Goal: Communication & Community: Answer question/provide support

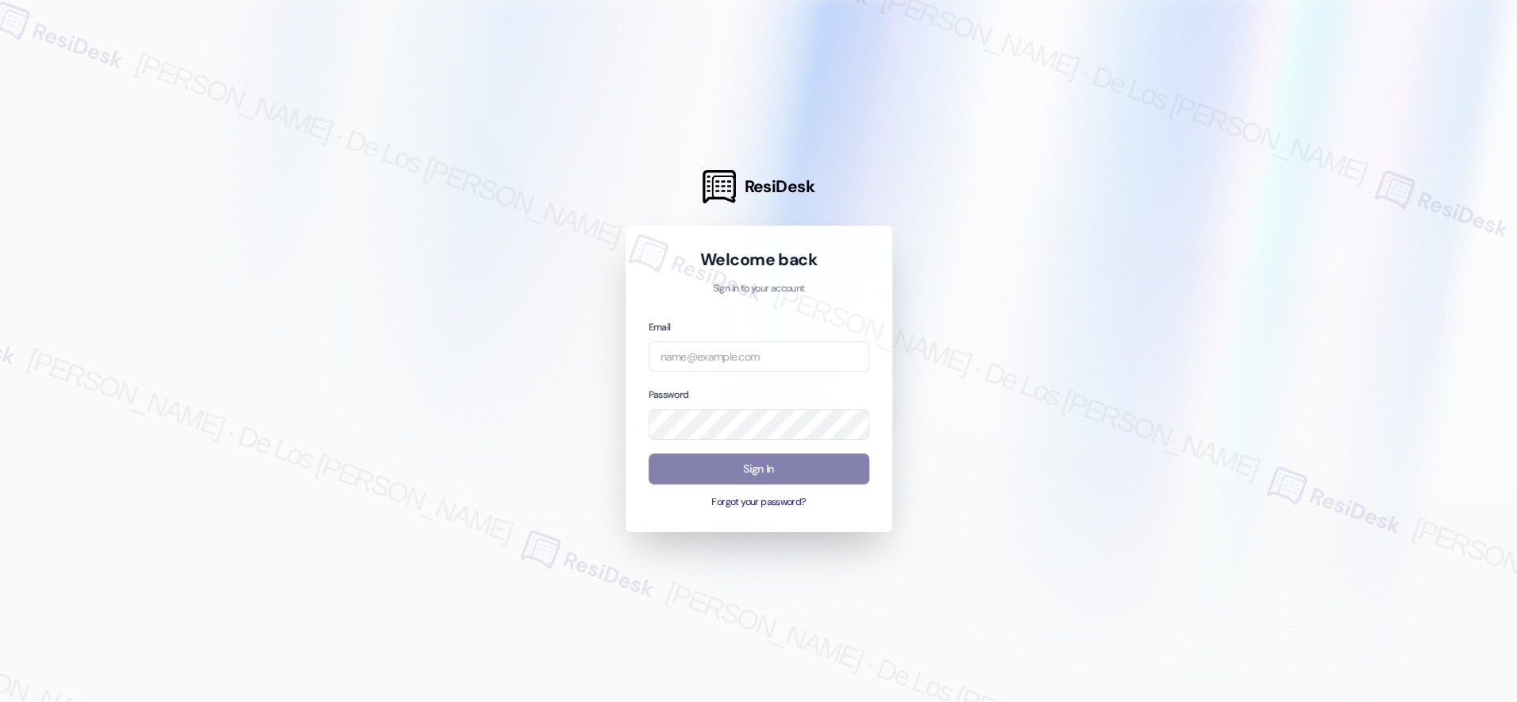
click at [1321, 164] on div at bounding box center [758, 351] width 1517 height 702
click at [742, 364] on input "email" at bounding box center [759, 356] width 221 height 31
paste input "automated-surveys-[DATE]_properties-resen.six@[DATE]_[DOMAIN_NAME]"
type input "automated-surveys-[DATE]_properties-resen.six@[DATE]_[DOMAIN_NAME]"
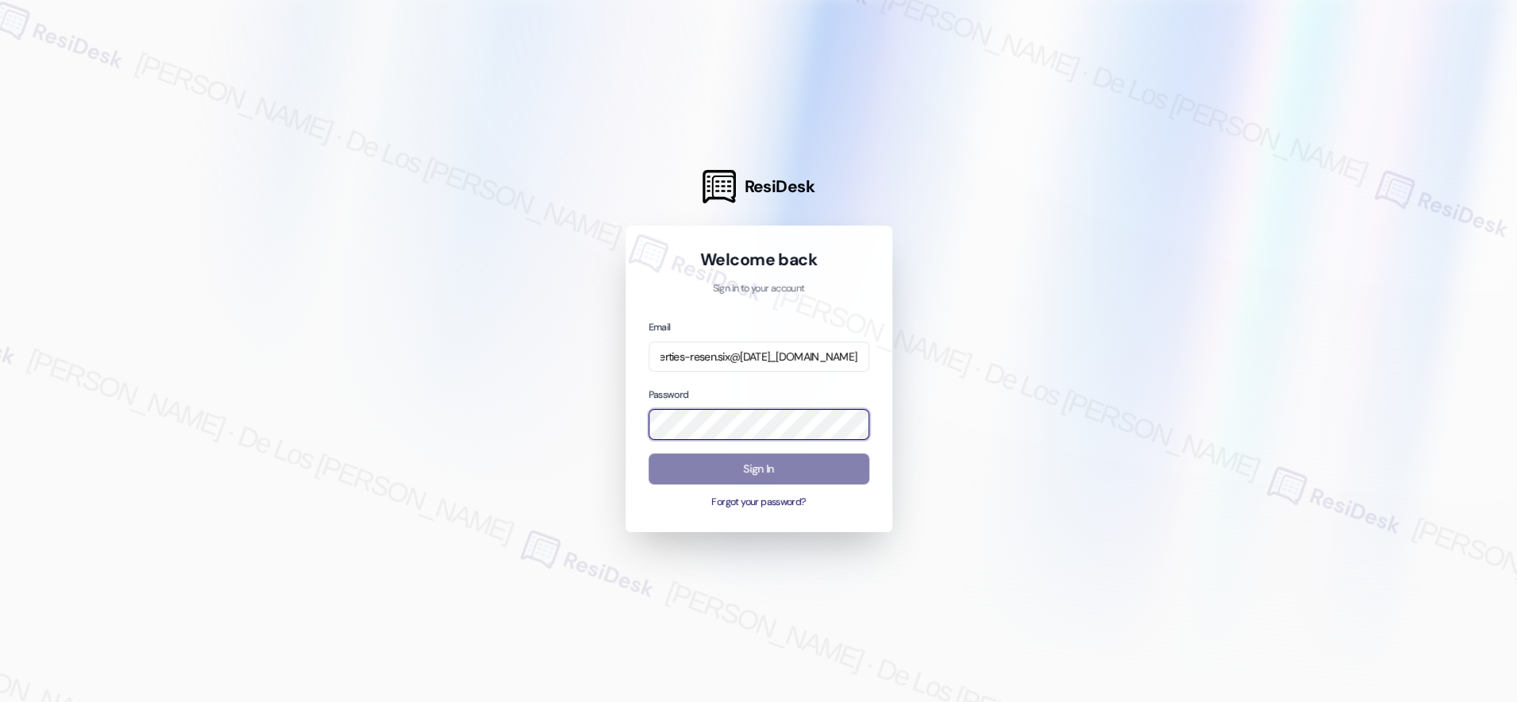
scroll to position [0, 0]
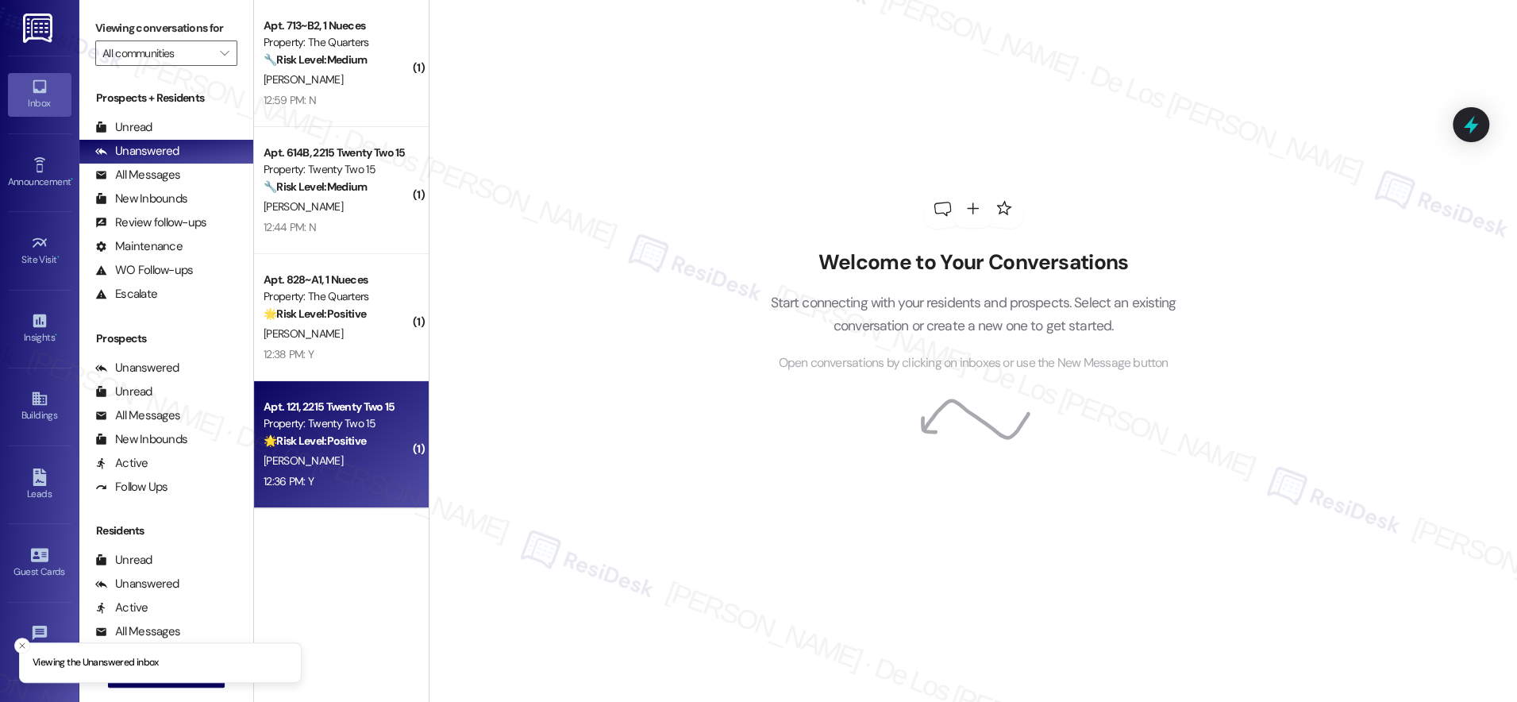
click at [349, 431] on div "Property: Twenty Two 15" at bounding box center [337, 423] width 147 height 17
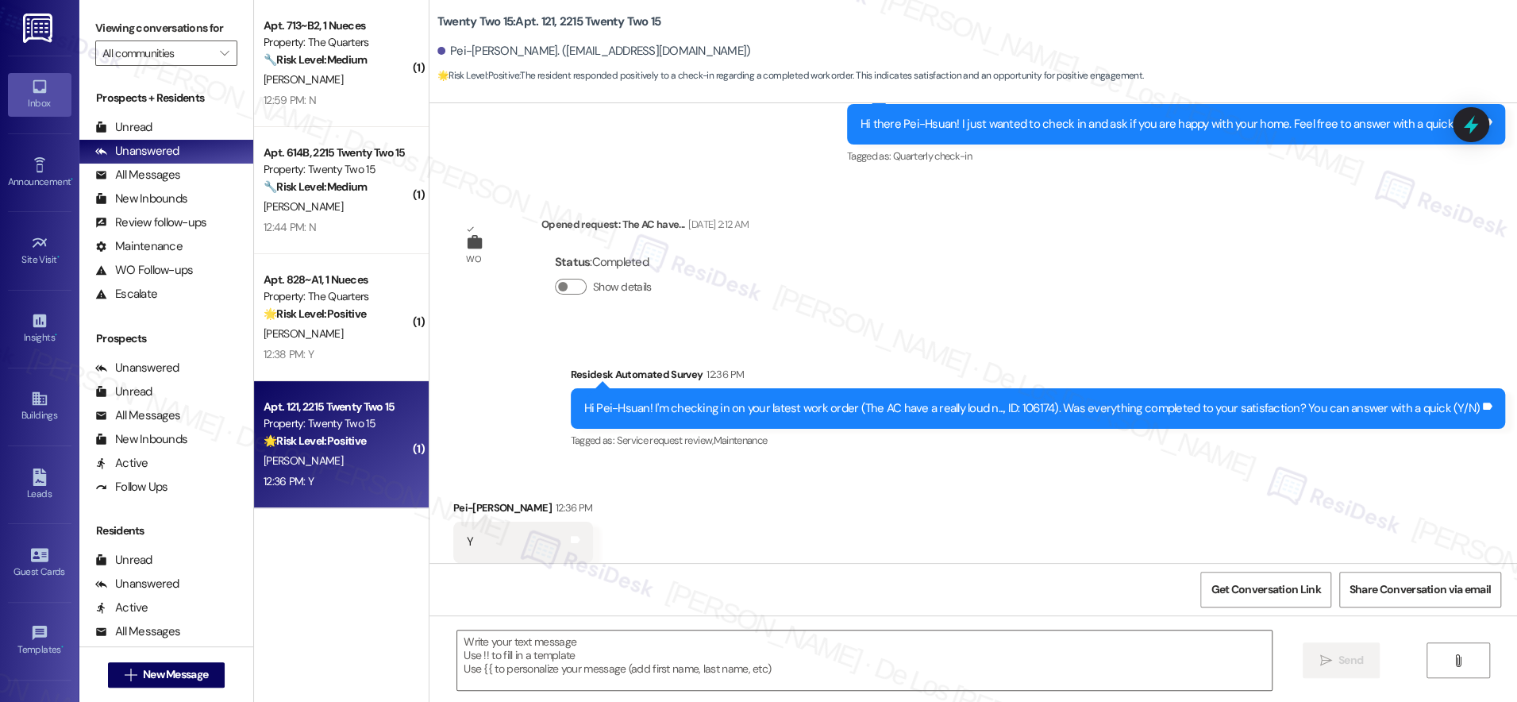
type textarea "Fetching suggested responses. Please feel free to read through the conversation…"
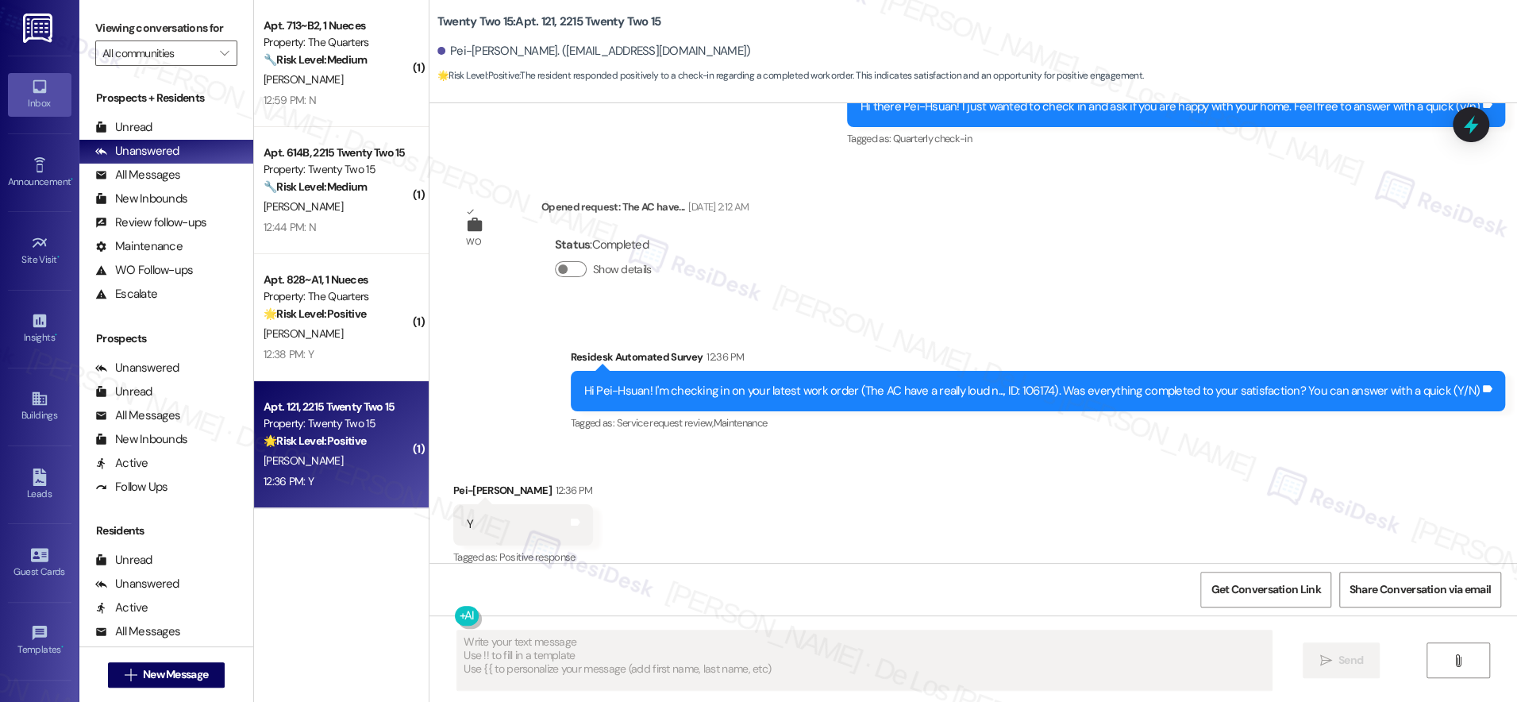
scroll to position [333, 0]
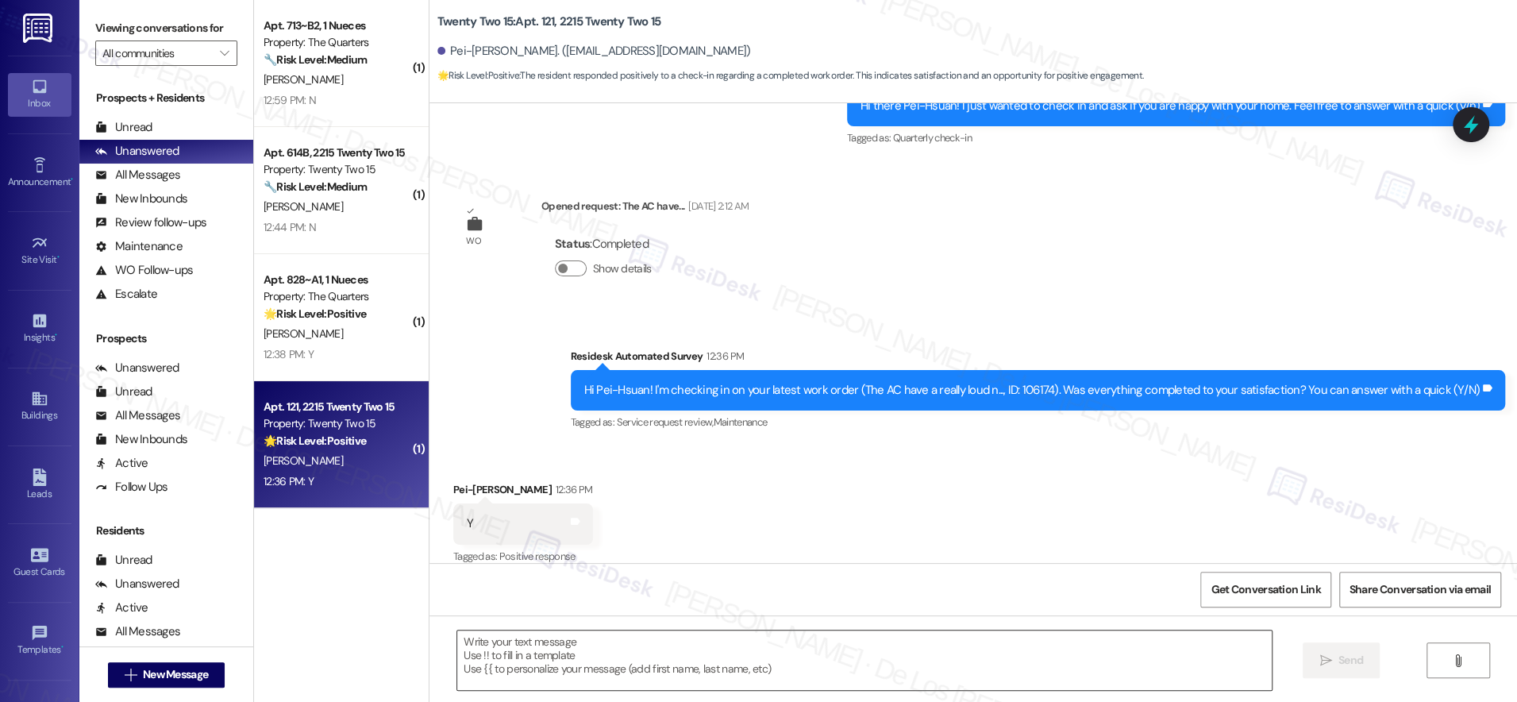
click at [746, 665] on textarea at bounding box center [864, 660] width 815 height 60
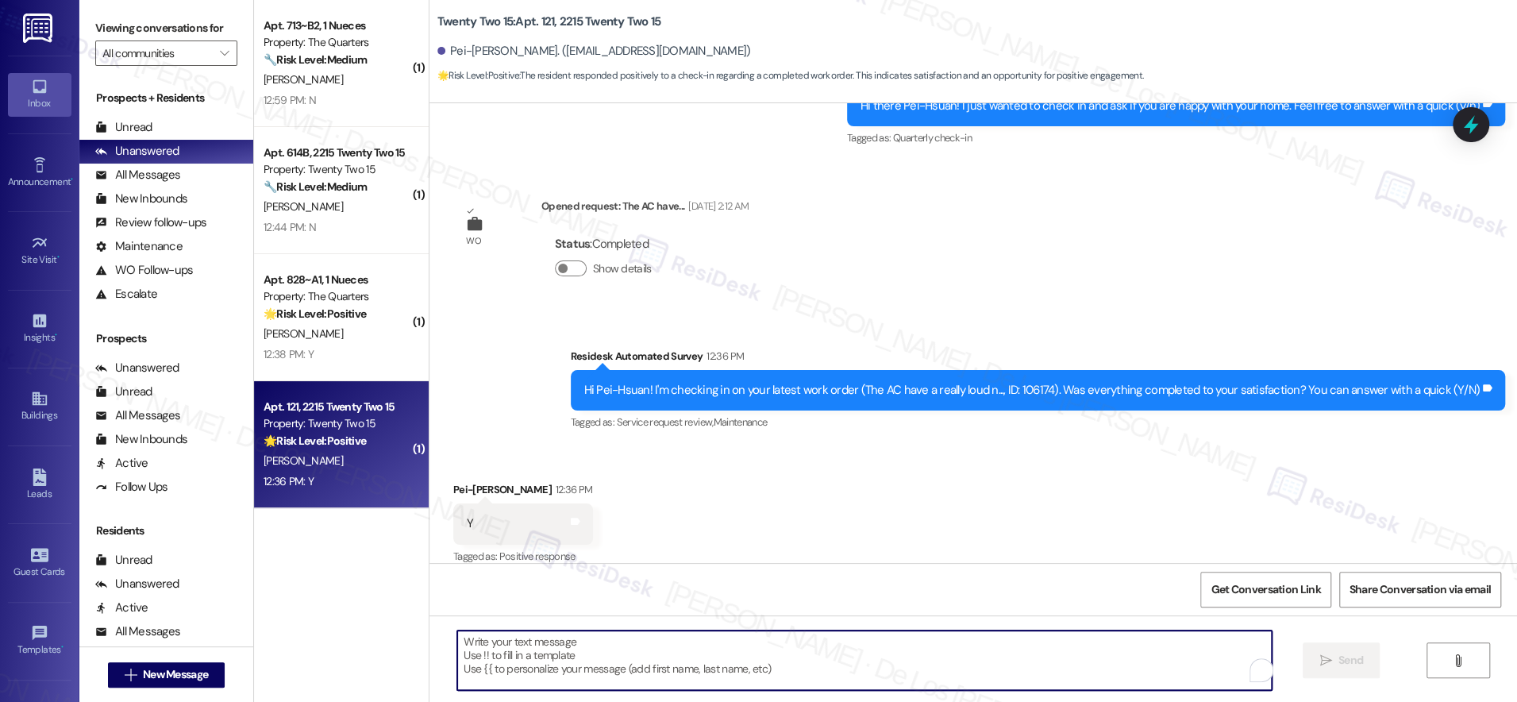
paste textarea "I'm glad to know you're satisfied with your recent work order. If I may ask..ov…"
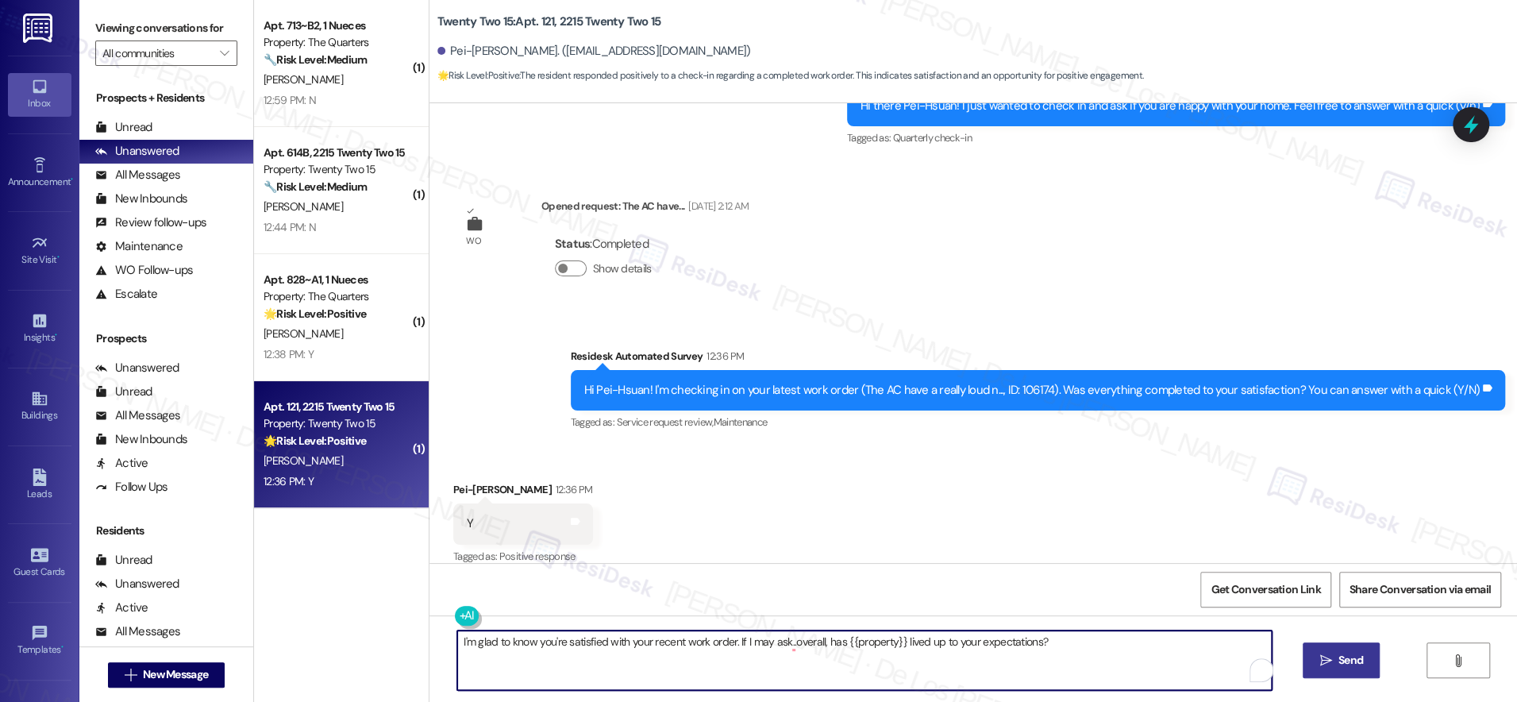
type textarea "I'm glad to know you're satisfied with your recent work order. If I may ask..ov…"
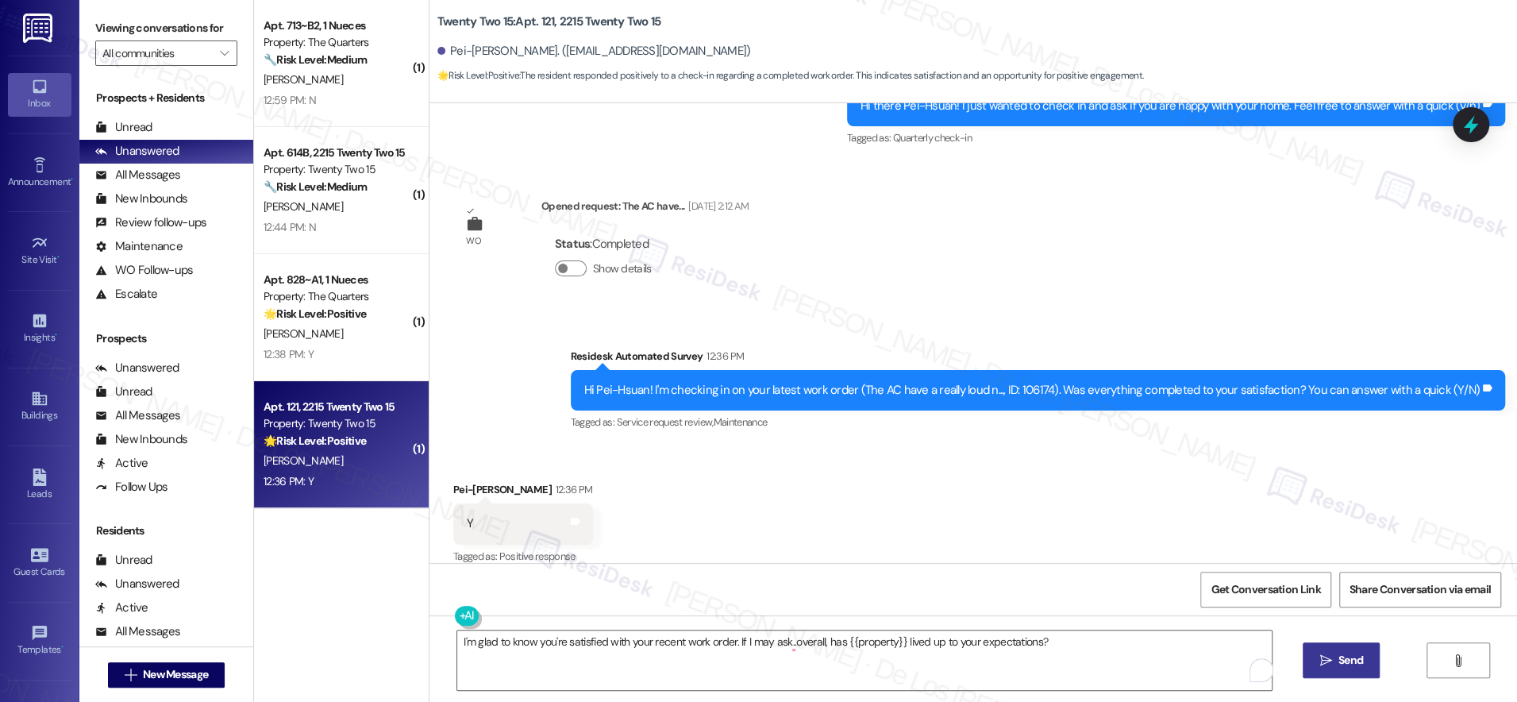
click at [1347, 650] on button " Send" at bounding box center [1341, 660] width 77 height 36
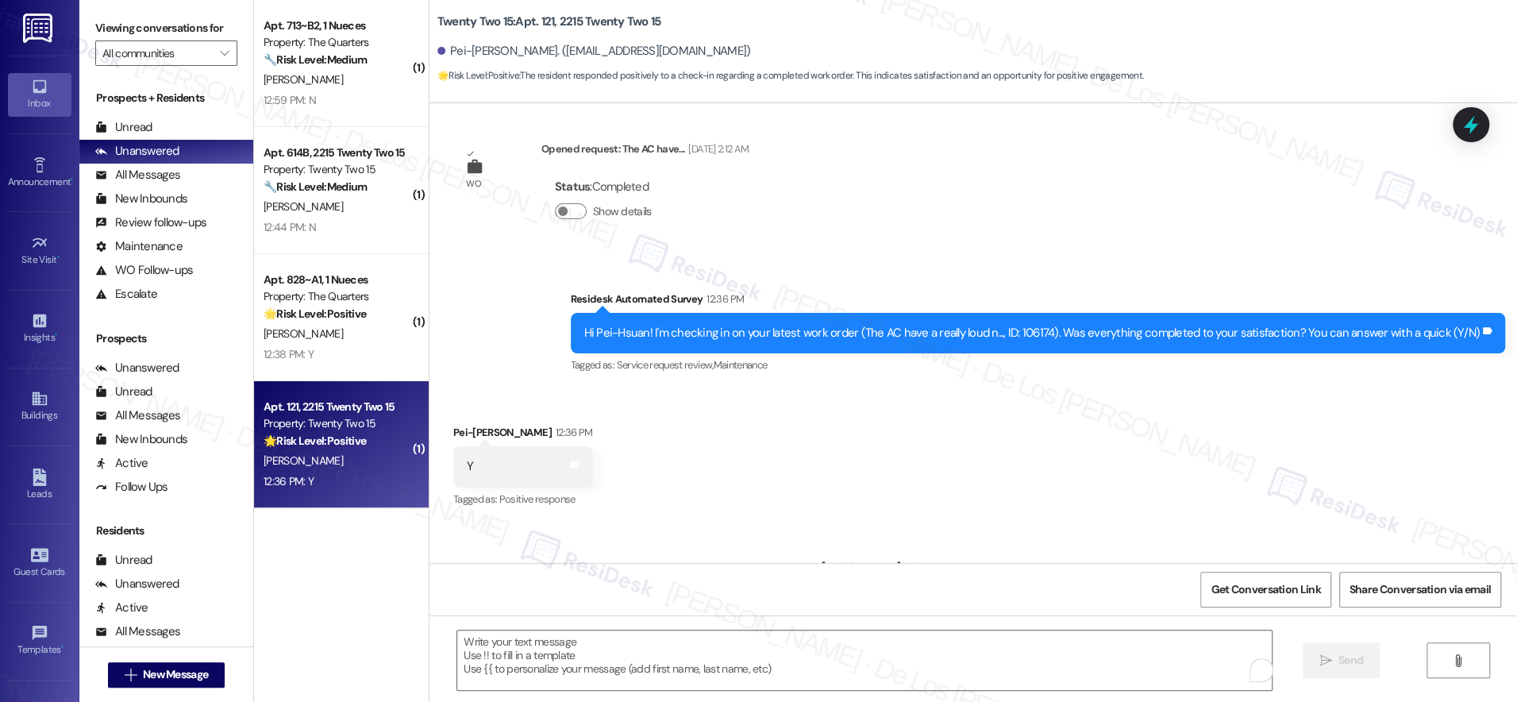
scroll to position [443, 0]
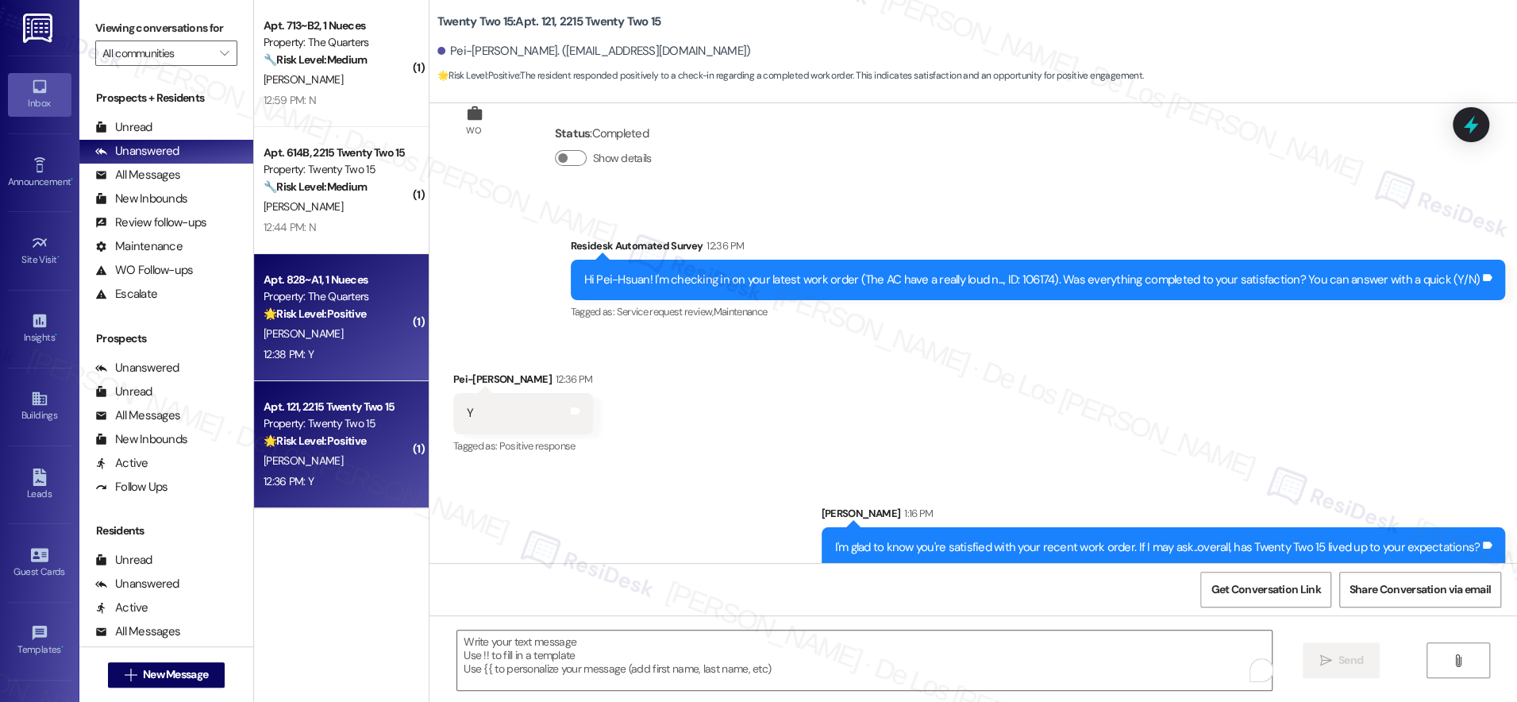
click at [334, 325] on div "[PERSON_NAME]" at bounding box center [337, 334] width 150 height 20
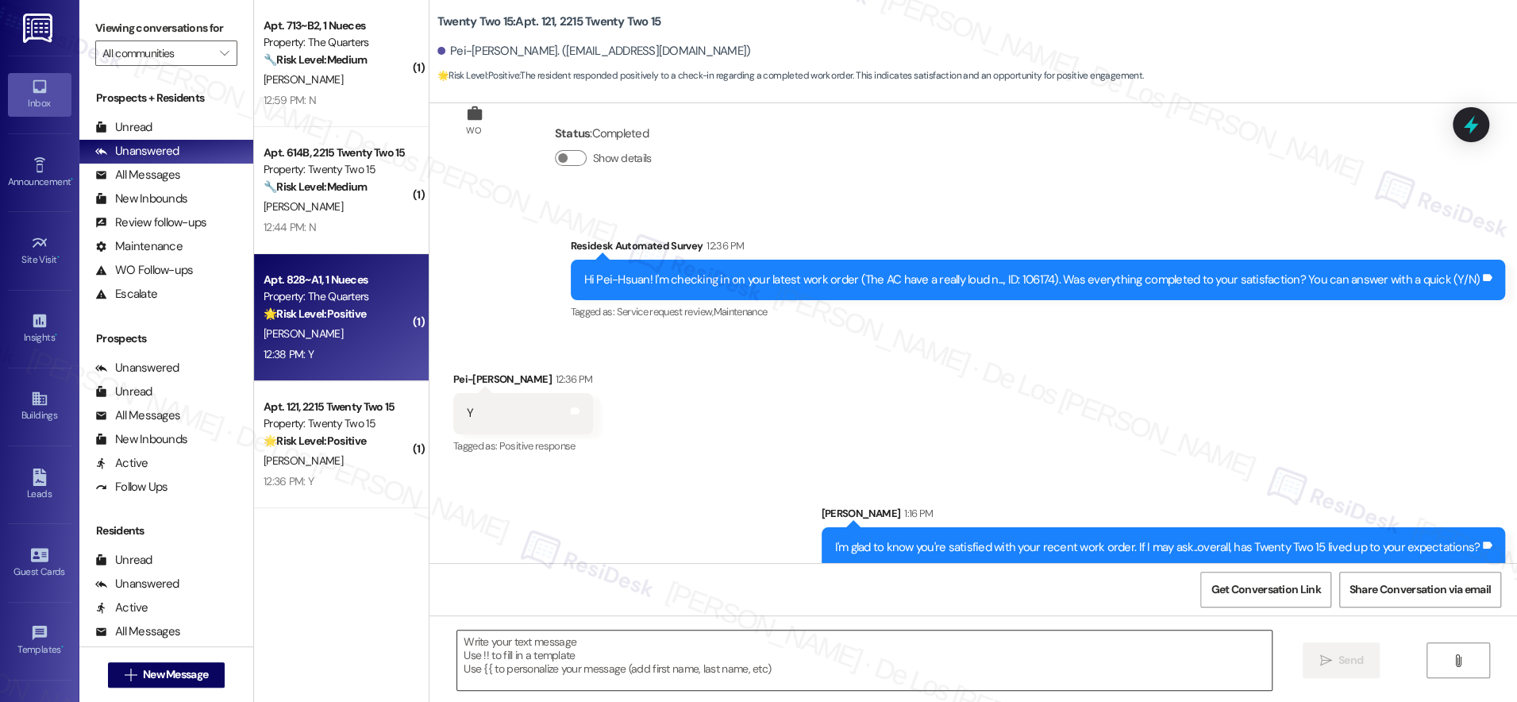
type textarea "Fetching suggested responses. Please feel free to read through the conversation…"
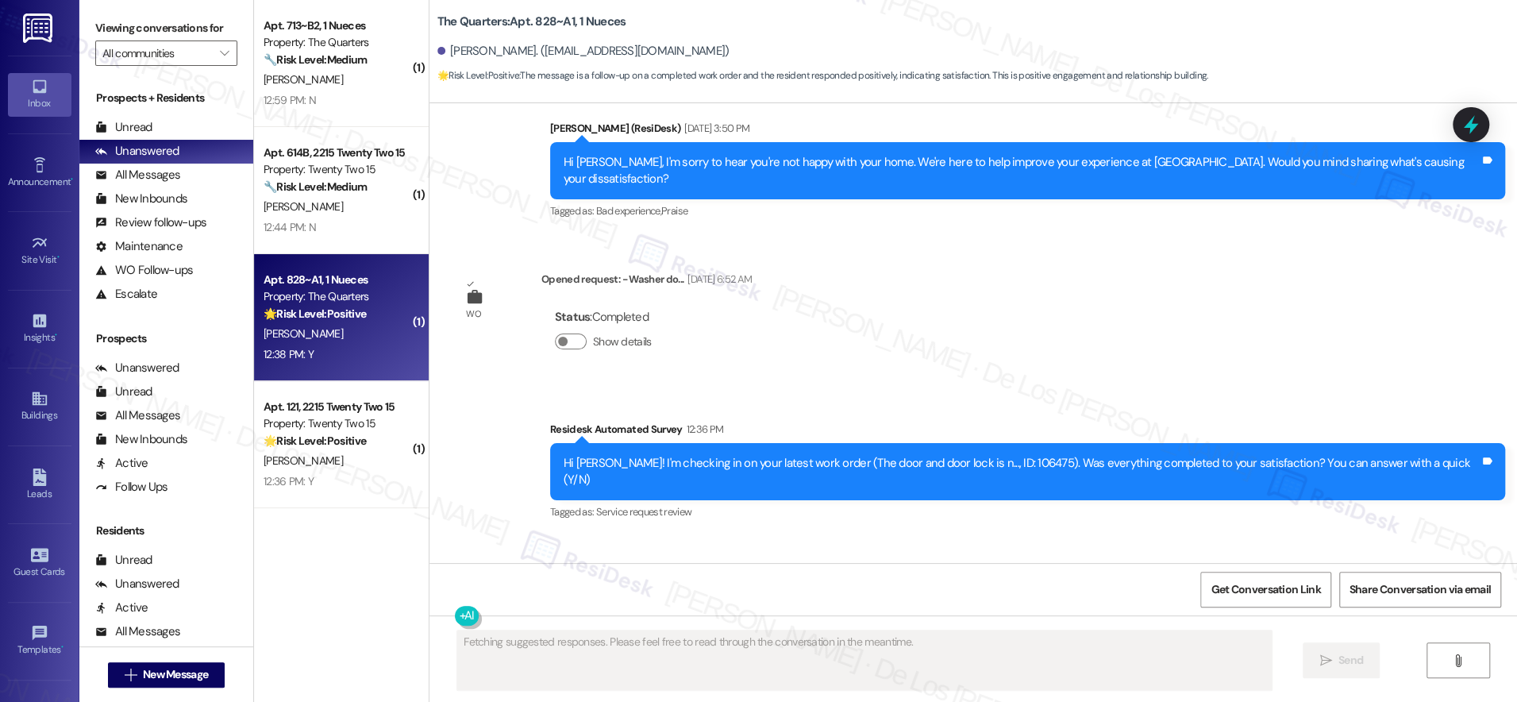
scroll to position [600, 0]
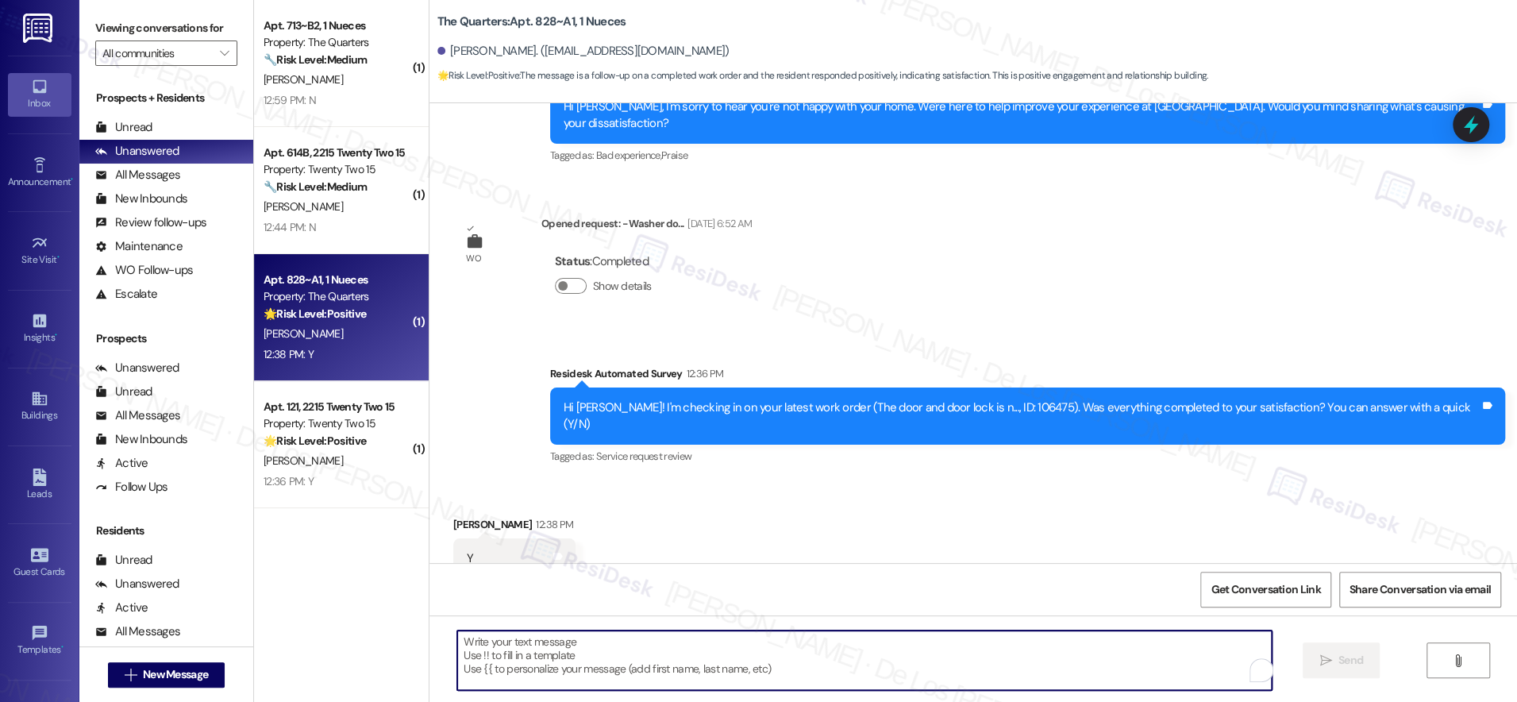
click at [684, 662] on textarea "To enrich screen reader interactions, please activate Accessibility in Grammarl…" at bounding box center [864, 660] width 815 height 60
paste textarea "I'm glad to know you're satisfied with your recent work order. If I may ask..ov…"
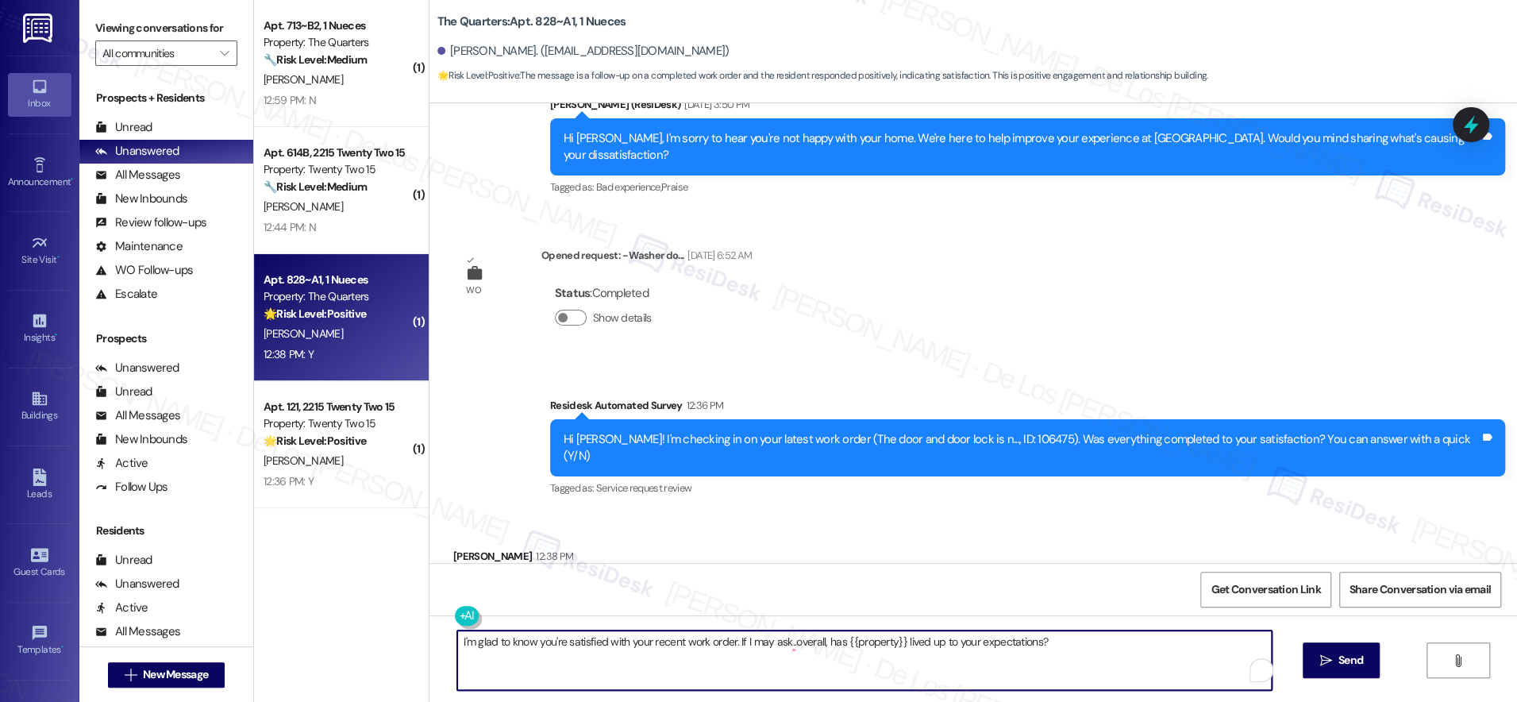
scroll to position [601, 0]
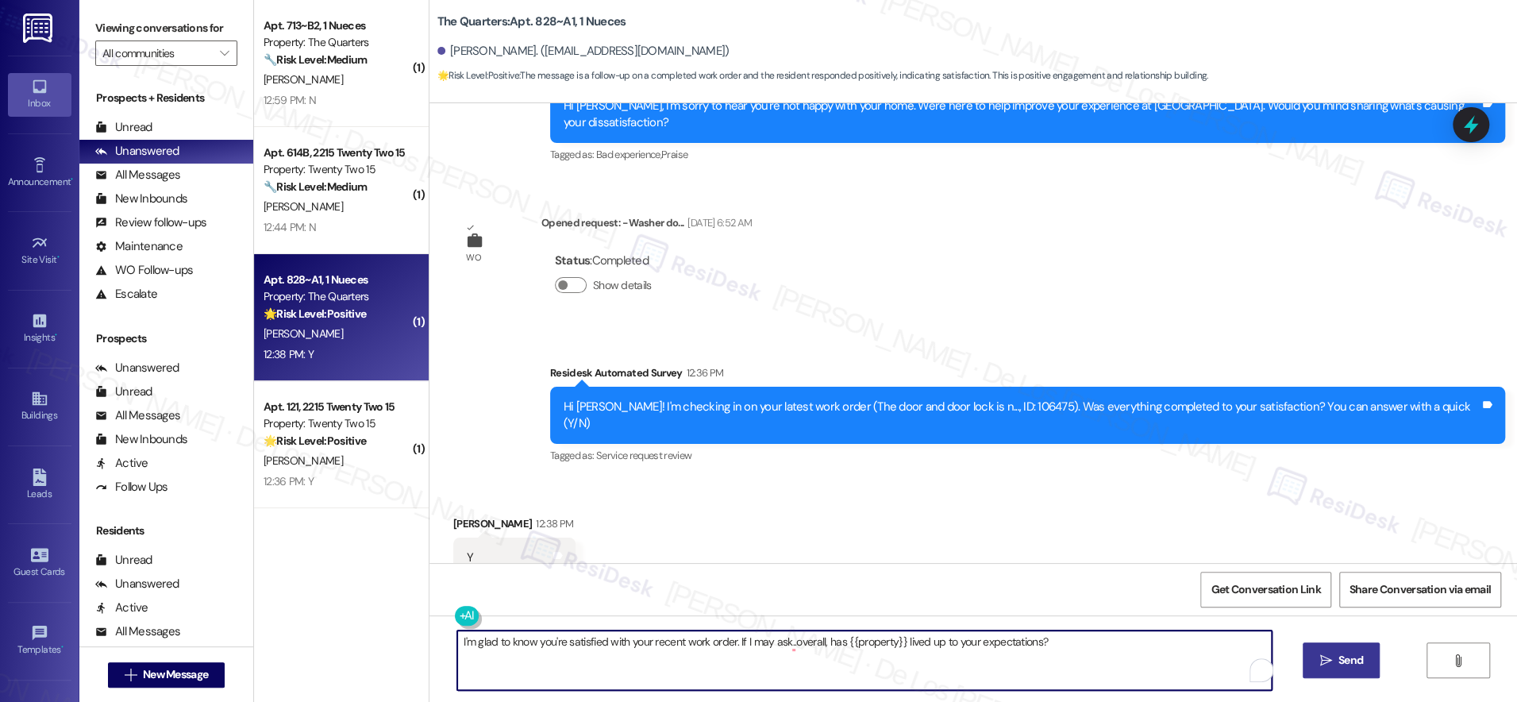
type textarea "I'm glad to know you're satisfied with your recent work order. If I may ask..ov…"
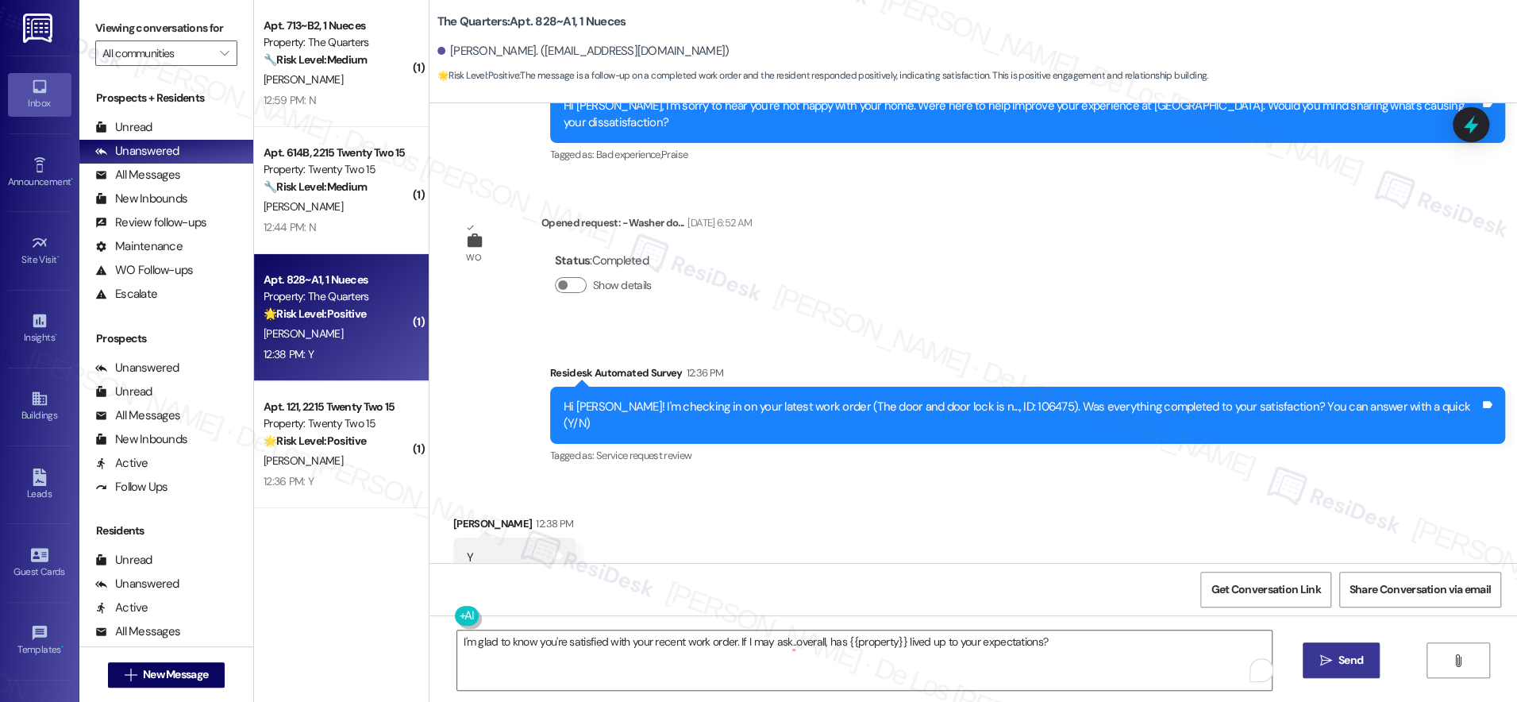
click at [1322, 658] on icon "" at bounding box center [1326, 660] width 12 height 13
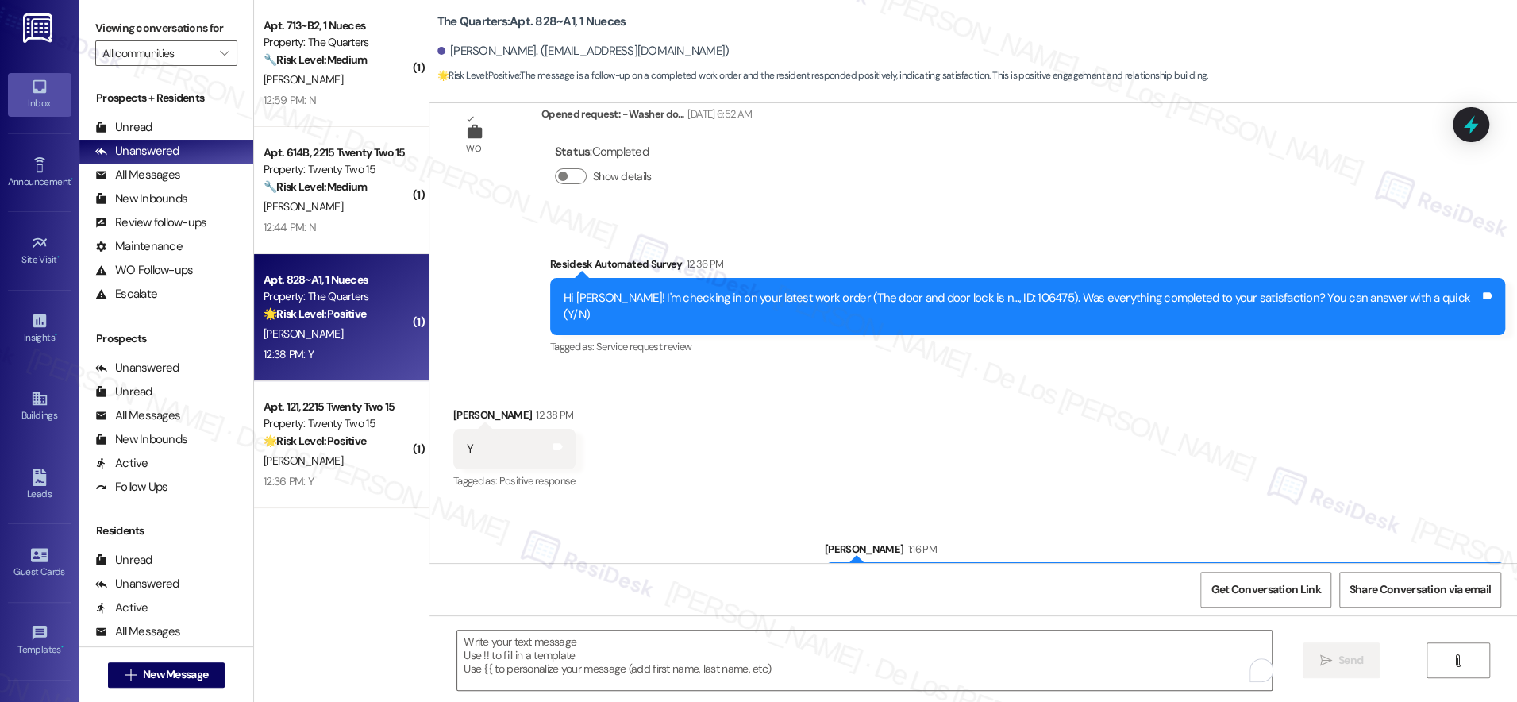
scroll to position [711, 0]
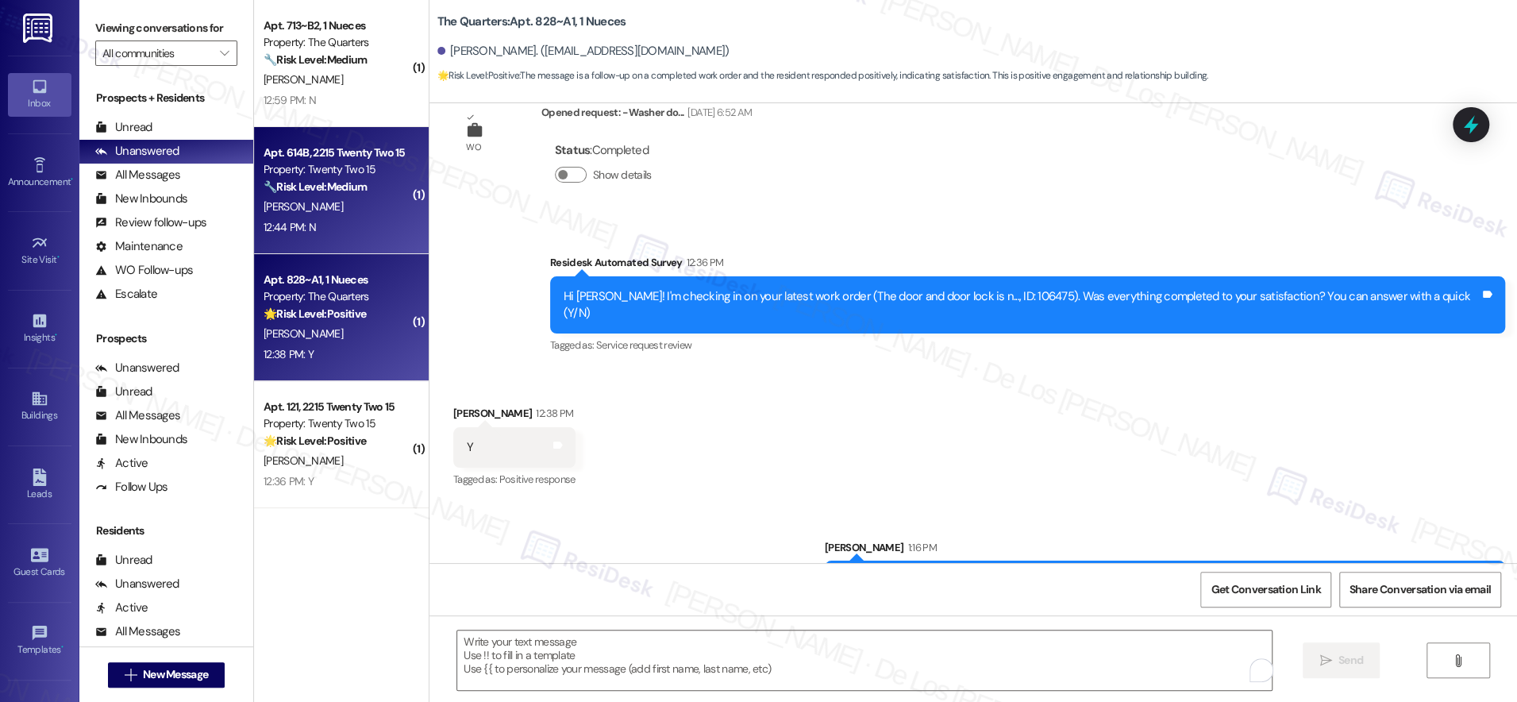
click at [336, 200] on div "[PERSON_NAME]" at bounding box center [337, 207] width 150 height 20
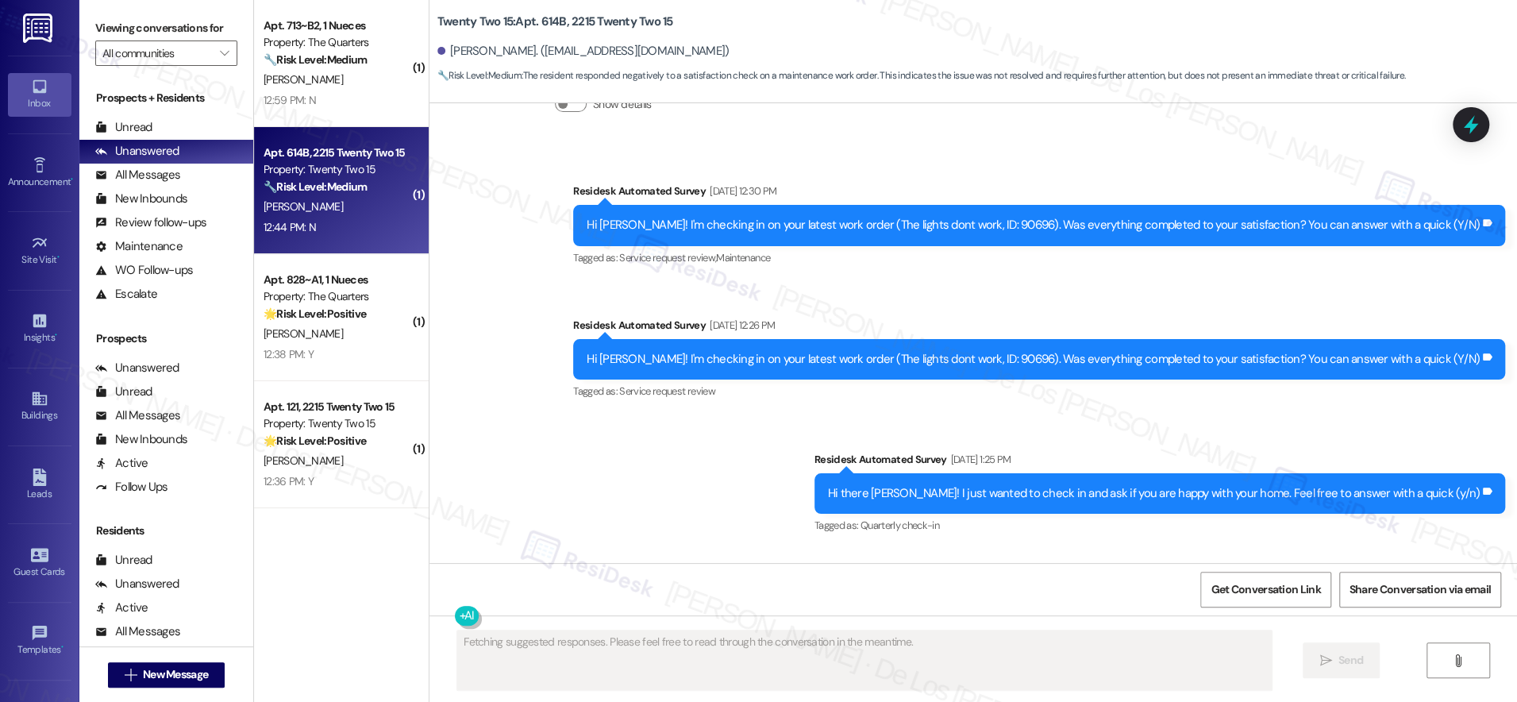
scroll to position [1891, 0]
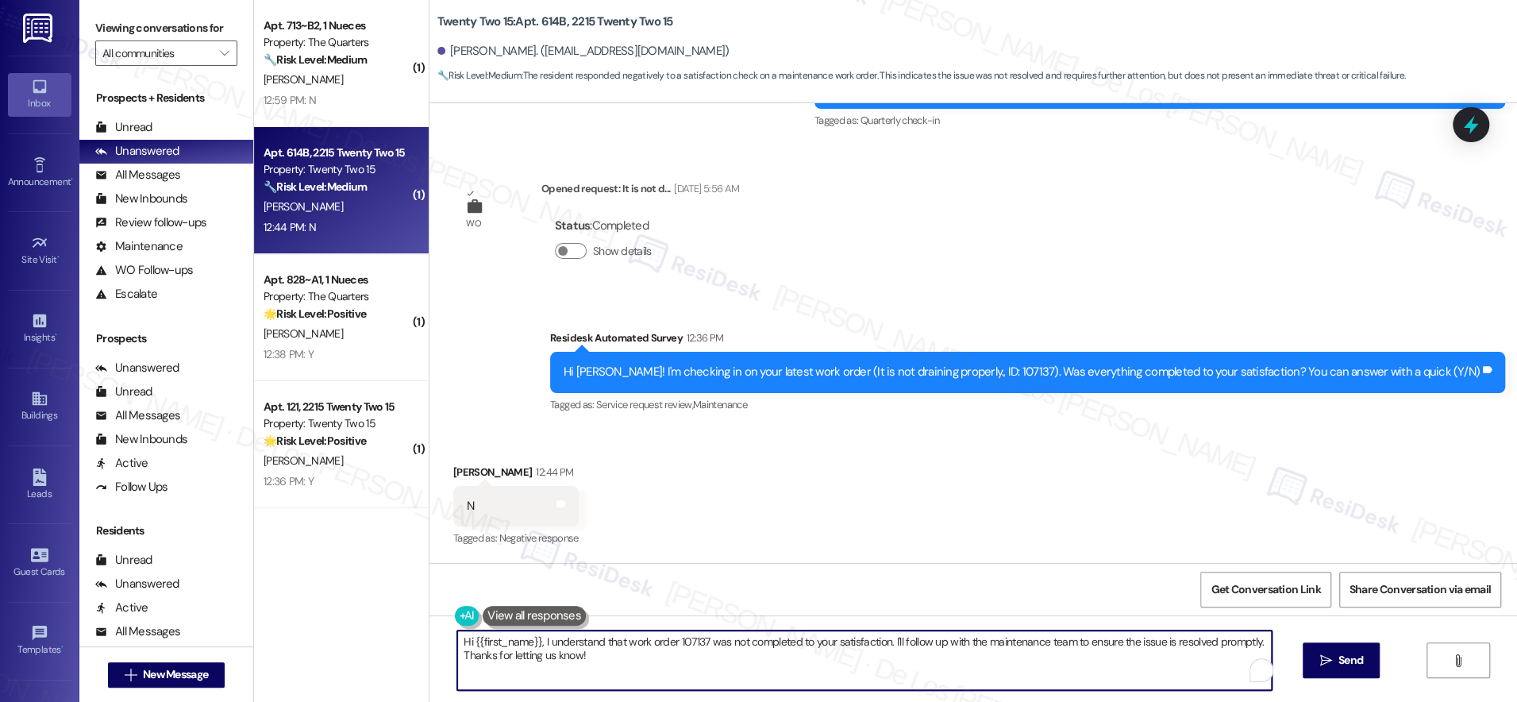
drag, startPoint x: 883, startPoint y: 637, endPoint x: 923, endPoint y: 688, distance: 65.6
click at [923, 689] on textarea "Hi {{first_name}}, I understand that work order 107137 was not completed to you…" at bounding box center [864, 660] width 815 height 60
drag, startPoint x: 881, startPoint y: 640, endPoint x: 924, endPoint y: 685, distance: 62.9
click at [924, 685] on textarea "Hi {{first_name}}, I understand that work order 107137 was not completed to you…" at bounding box center [864, 660] width 815 height 60
paste textarea "I'm sorry to hear that your work order wasn't completed to your satisfaction. C…"
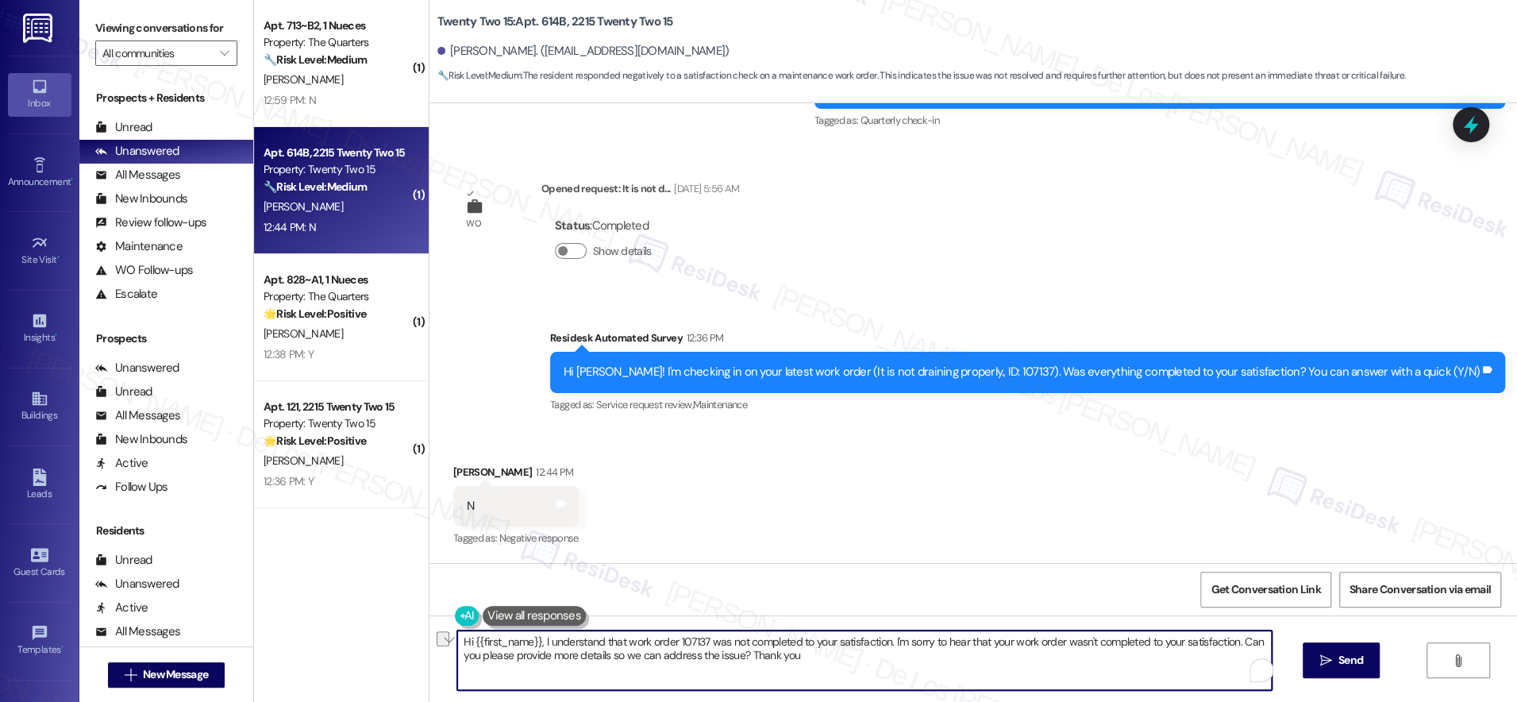
drag, startPoint x: 881, startPoint y: 637, endPoint x: 1231, endPoint y: 642, distance: 350.2
click at [1231, 642] on textarea "Hi {{first_name}}, I understand that work order 107137 was not completed to you…" at bounding box center [864, 660] width 815 height 60
drag, startPoint x: 532, startPoint y: 642, endPoint x: 376, endPoint y: 637, distance: 156.5
click at [376, 637] on div "( 1 ) Apt. 713~B2, 1 Nueces Property: The Quarters 🔧 Risk Level: Medium The res…" at bounding box center [885, 351] width 1263 height 702
click at [1211, 641] on textarea "I understand that work order 107137 was not completed to your satisfaction. Can…" at bounding box center [864, 660] width 815 height 60
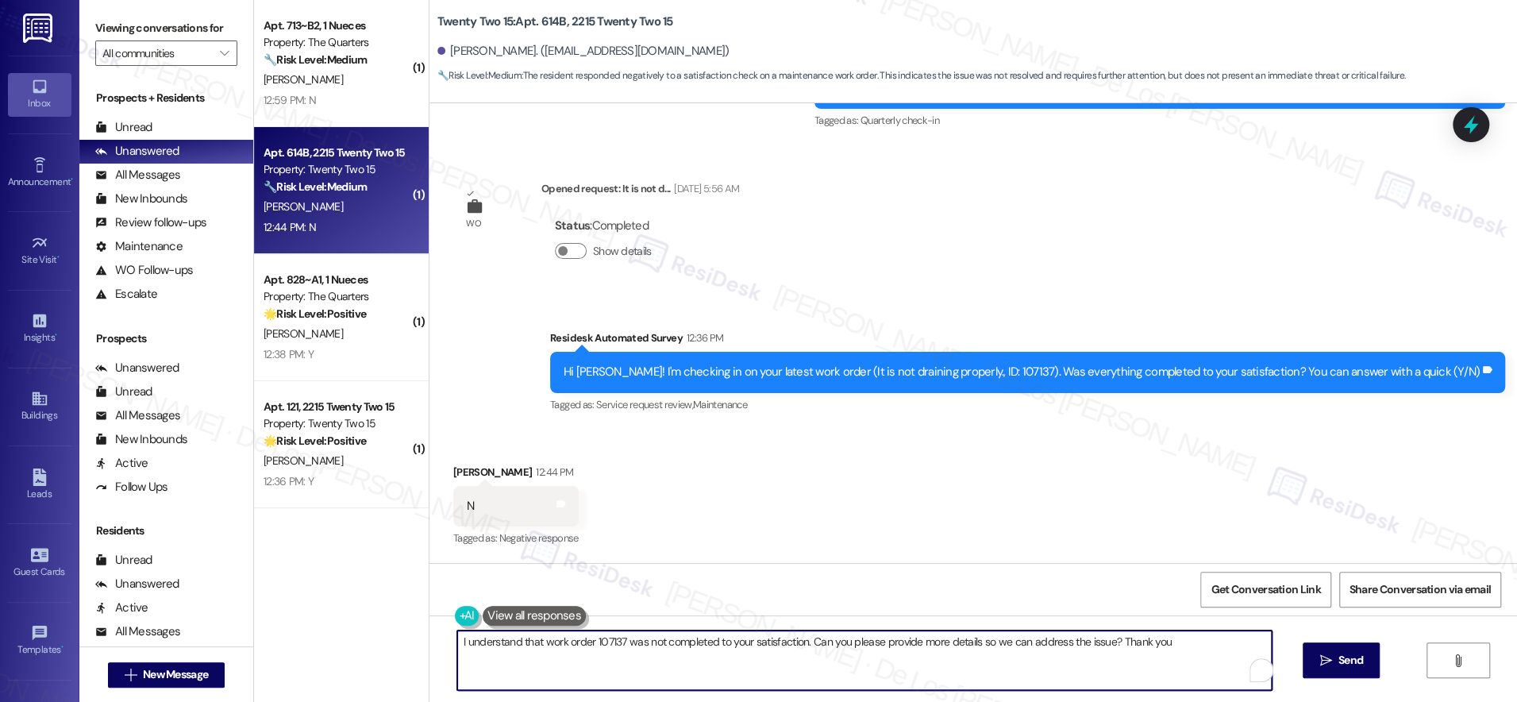
click at [1211, 641] on textarea "I understand that work order 107137 was not completed to your satisfaction. Can…" at bounding box center [864, 660] width 815 height 60
drag, startPoint x: 801, startPoint y: 642, endPoint x: 1236, endPoint y: 646, distance: 435.1
click at [1236, 646] on textarea "I understand that work order 107137 was not completed to your satisfaction. Can…" at bounding box center [864, 660] width 815 height 60
type textarea "I understand that work order 107137 was not completed to your satisfaction. Can…"
click at [1334, 642] on button " Send" at bounding box center [1341, 660] width 77 height 36
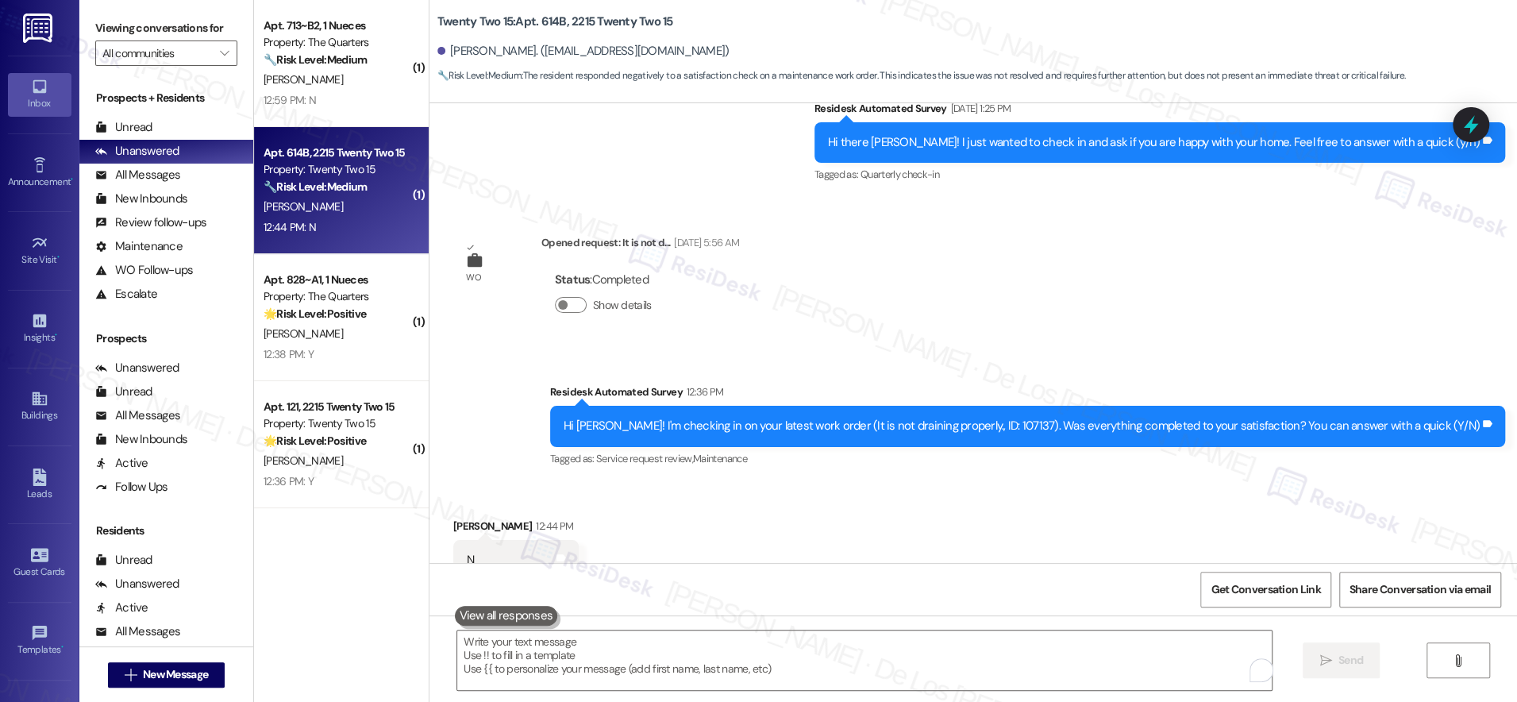
scroll to position [2002, 0]
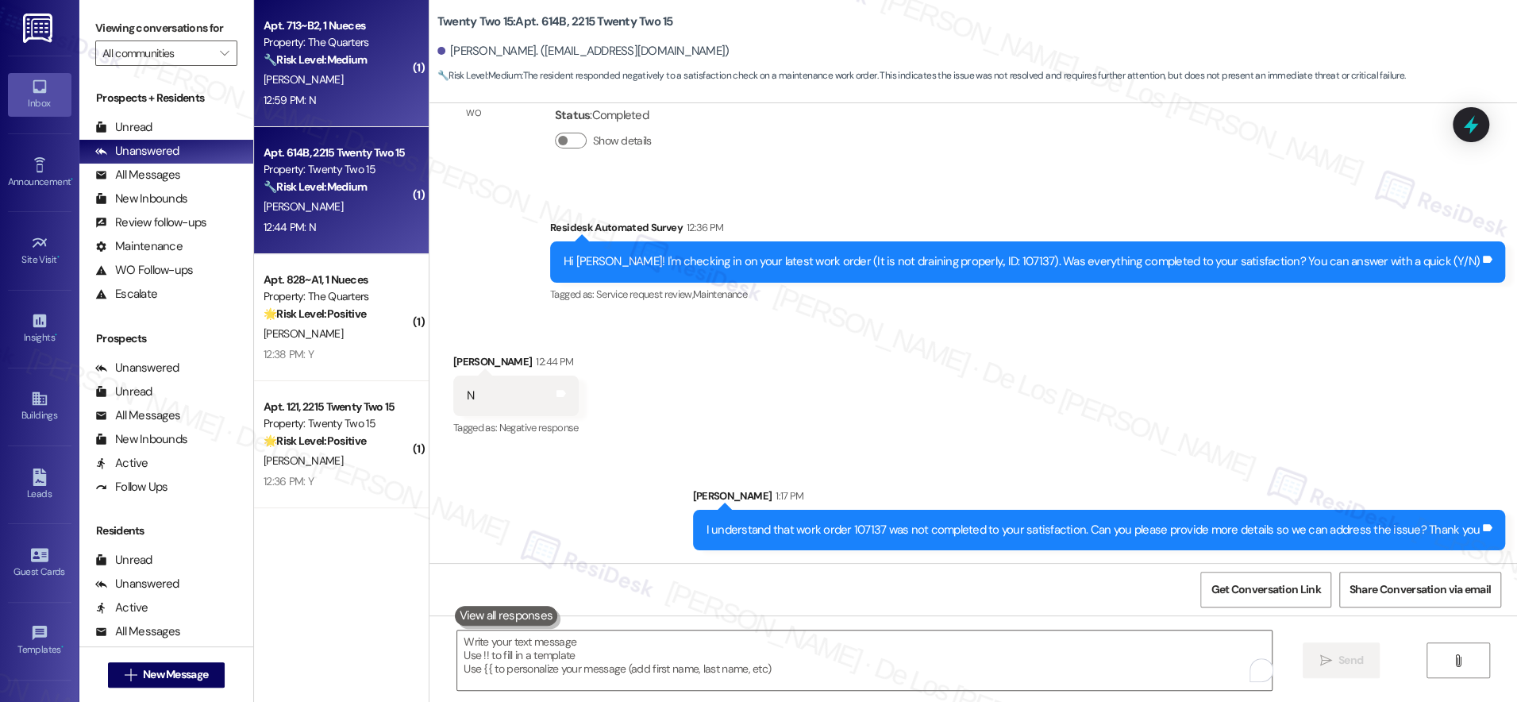
click at [317, 82] on div "[PERSON_NAME]" at bounding box center [337, 80] width 150 height 20
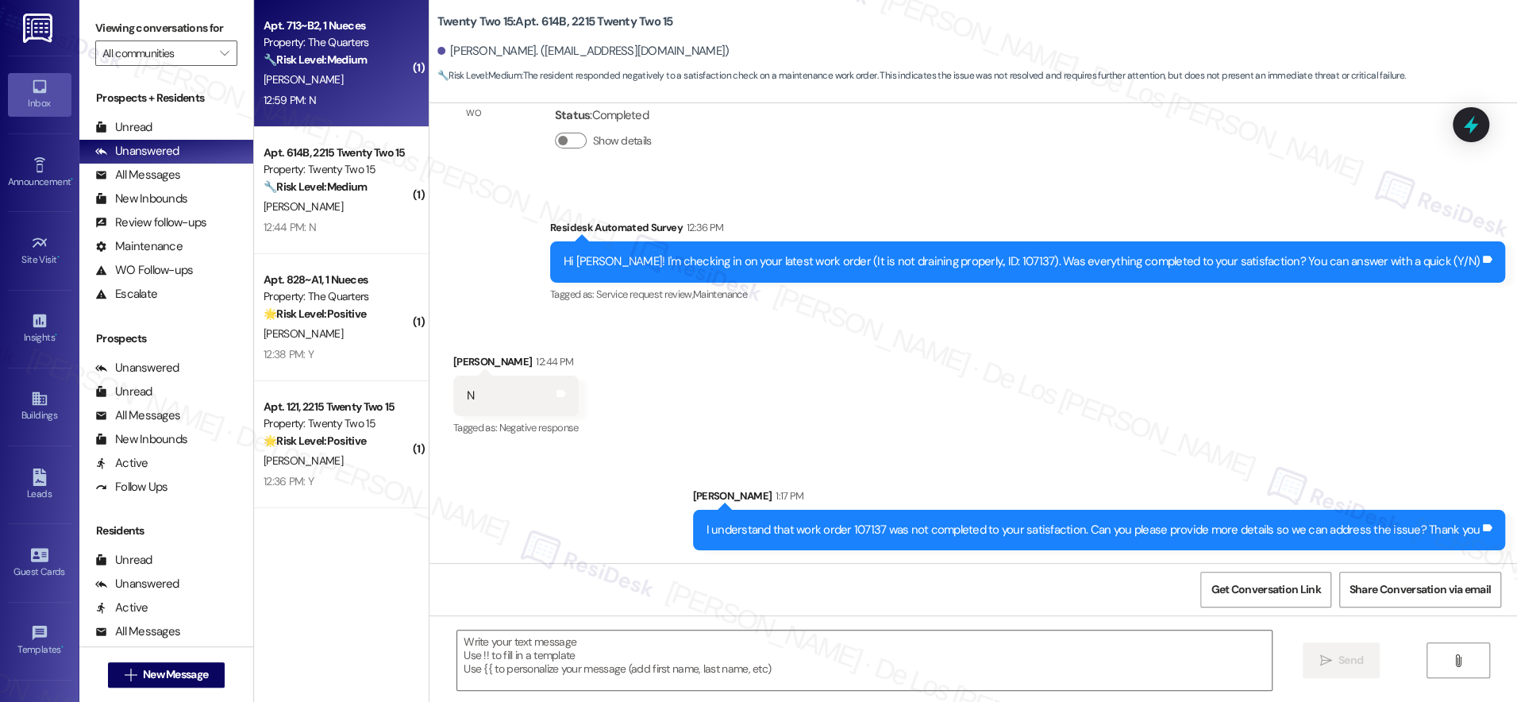
type textarea "Fetching suggested responses. Please feel free to read through the conversation…"
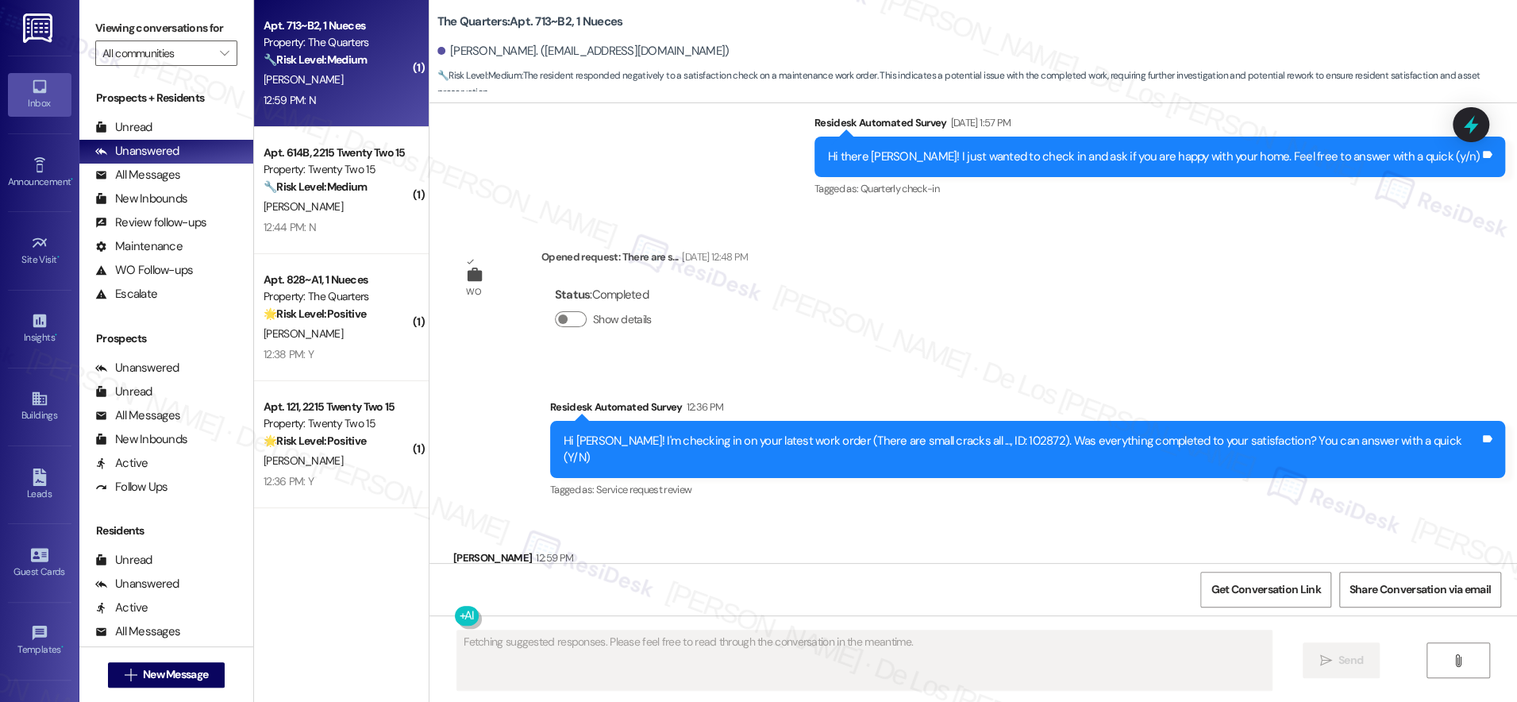
scroll to position [333, 0]
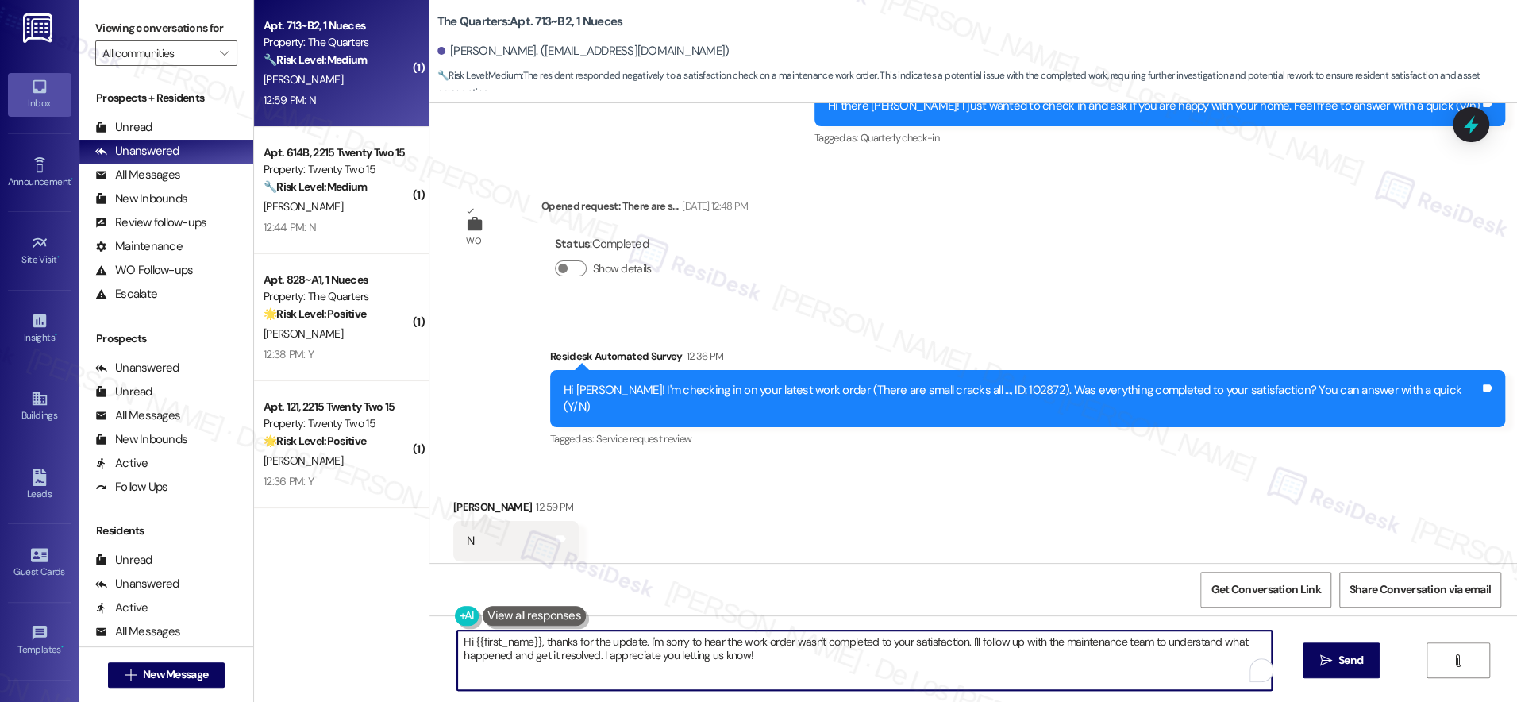
drag, startPoint x: 538, startPoint y: 642, endPoint x: 411, endPoint y: 626, distance: 127.3
click at [411, 626] on div "( 1 ) Apt. 713~B2, 1 Nueces Property: The Quarters 🔧 Risk Level: Medium The res…" at bounding box center [885, 351] width 1263 height 702
drag, startPoint x: 877, startPoint y: 634, endPoint x: 896, endPoint y: 659, distance: 31.1
click at [893, 657] on textarea "Thanks for the update. I'm sorry to hear the work order wasn't completed to you…" at bounding box center [864, 660] width 815 height 60
paste textarea "Can you please provide more details so we can address the issue? Thank you"
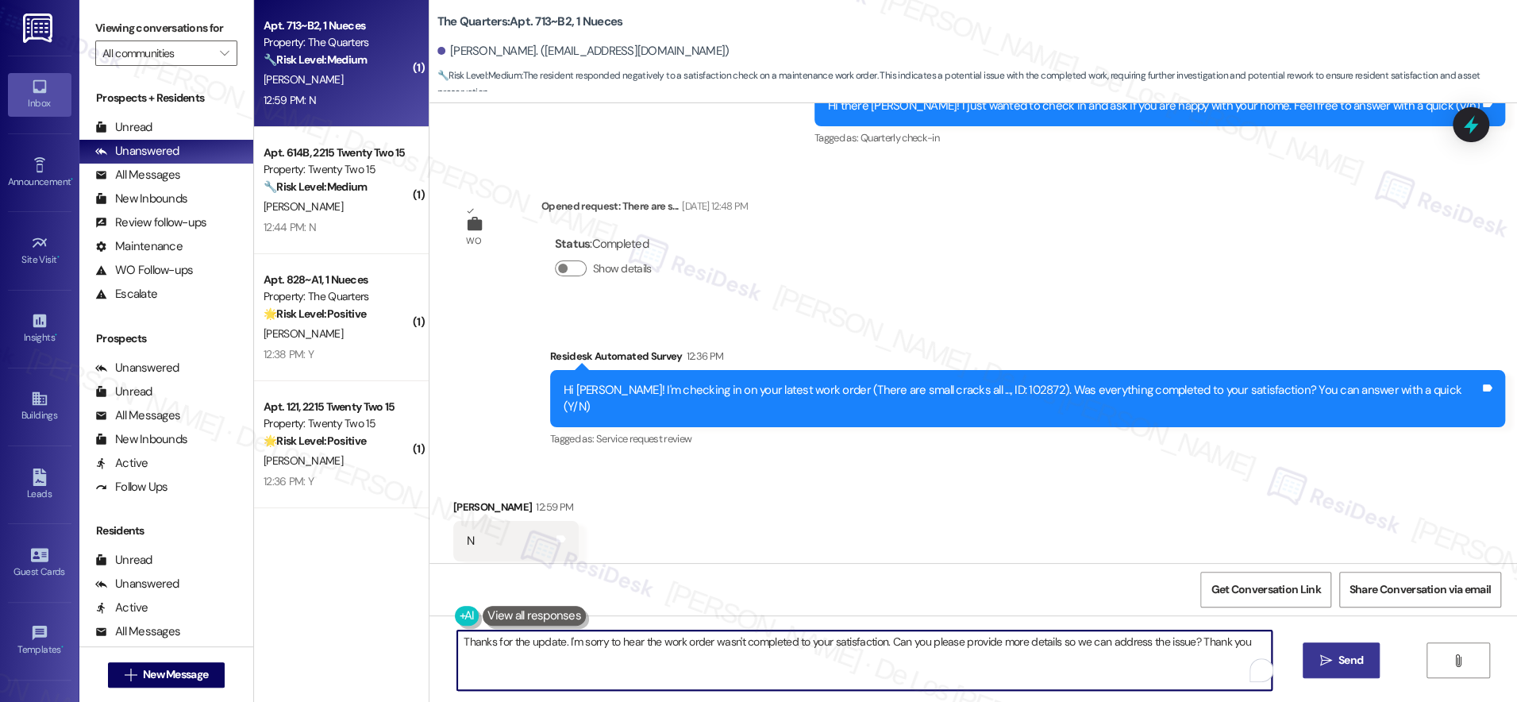
type textarea "Thanks for the update. I'm sorry to hear the work order wasn't completed to you…"
click at [1359, 666] on span "Send" at bounding box center [1351, 660] width 25 height 17
